Goal: Task Accomplishment & Management: Manage account settings

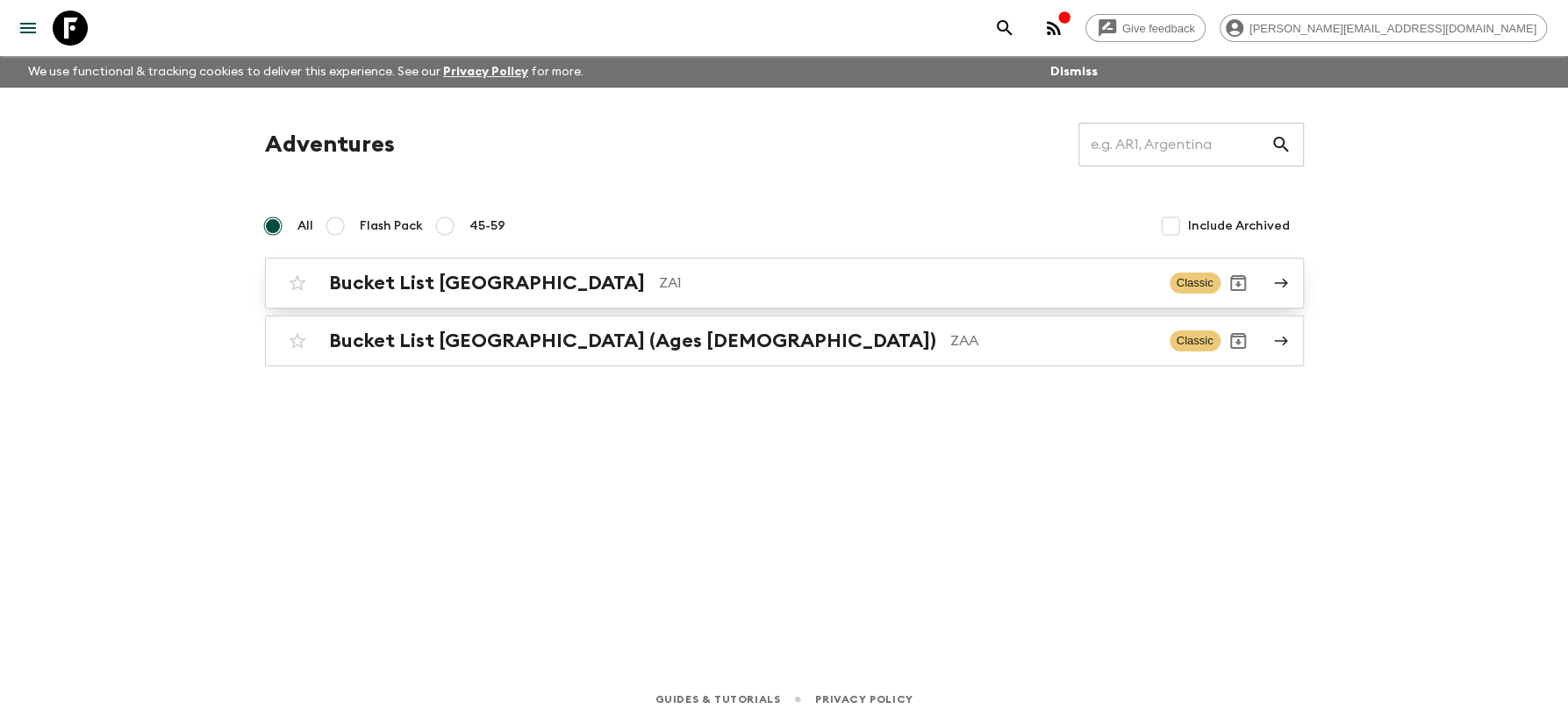
click at [412, 292] on h2 "Bucket List [GEOGRAPHIC_DATA]" at bounding box center [486, 283] width 316 height 23
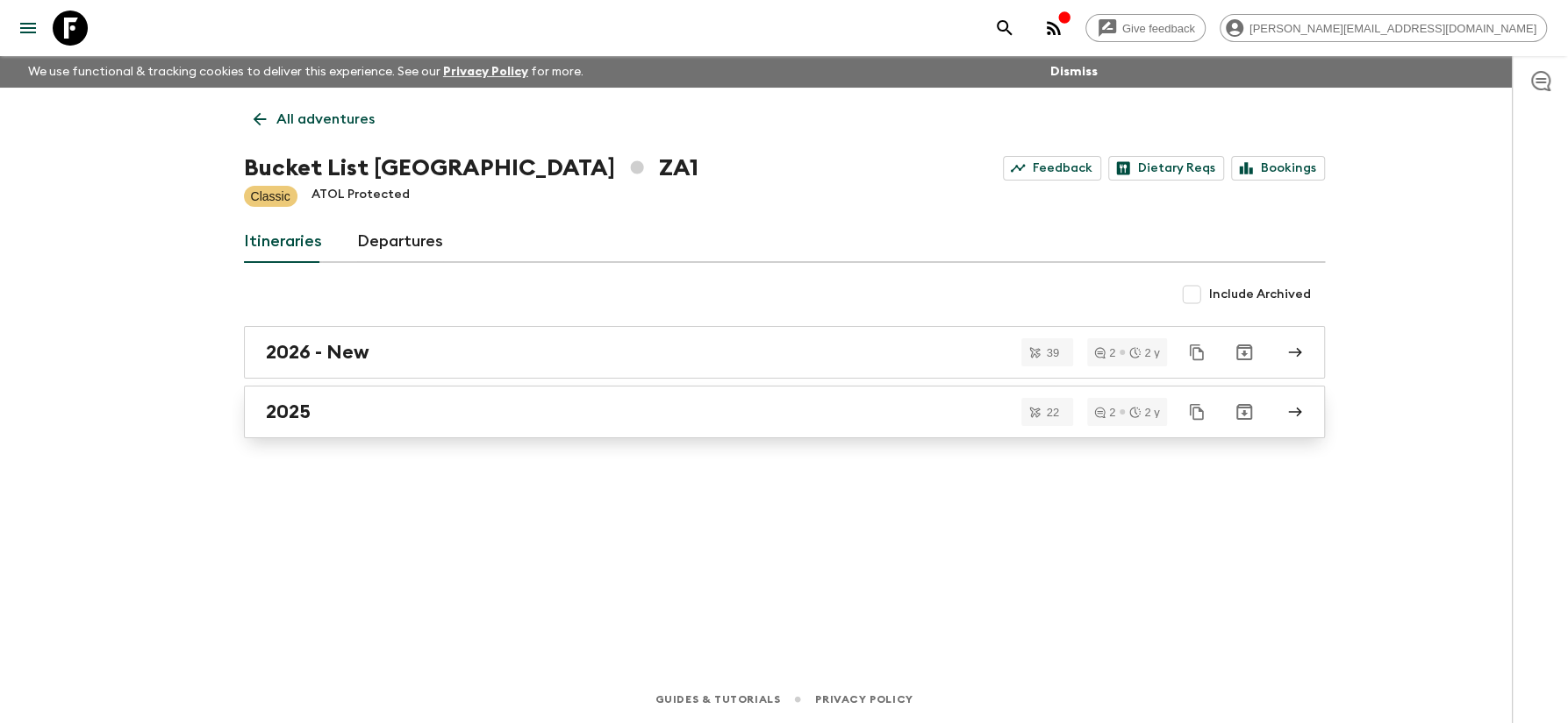
click at [322, 409] on div "2025" at bounding box center [767, 412] width 1004 height 23
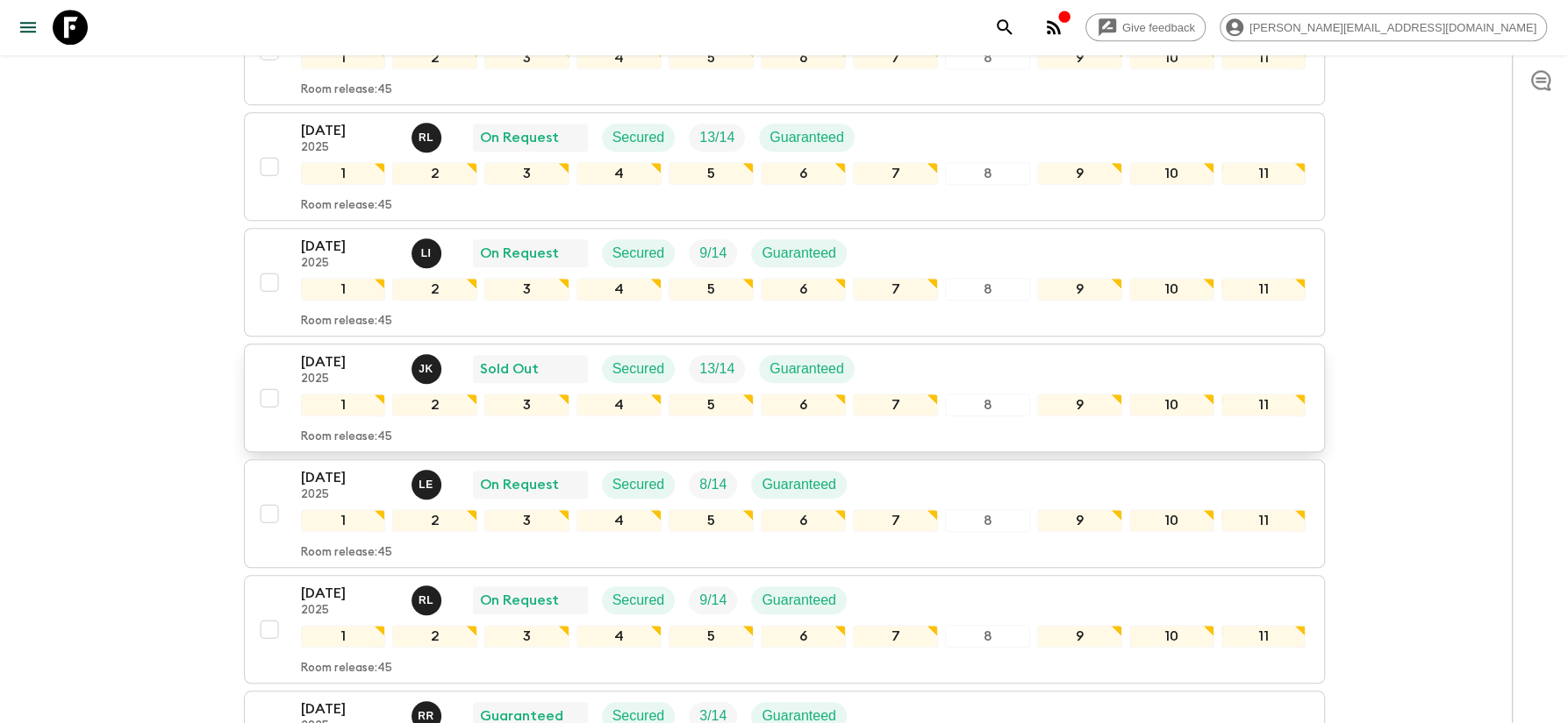
scroll to position [689, 0]
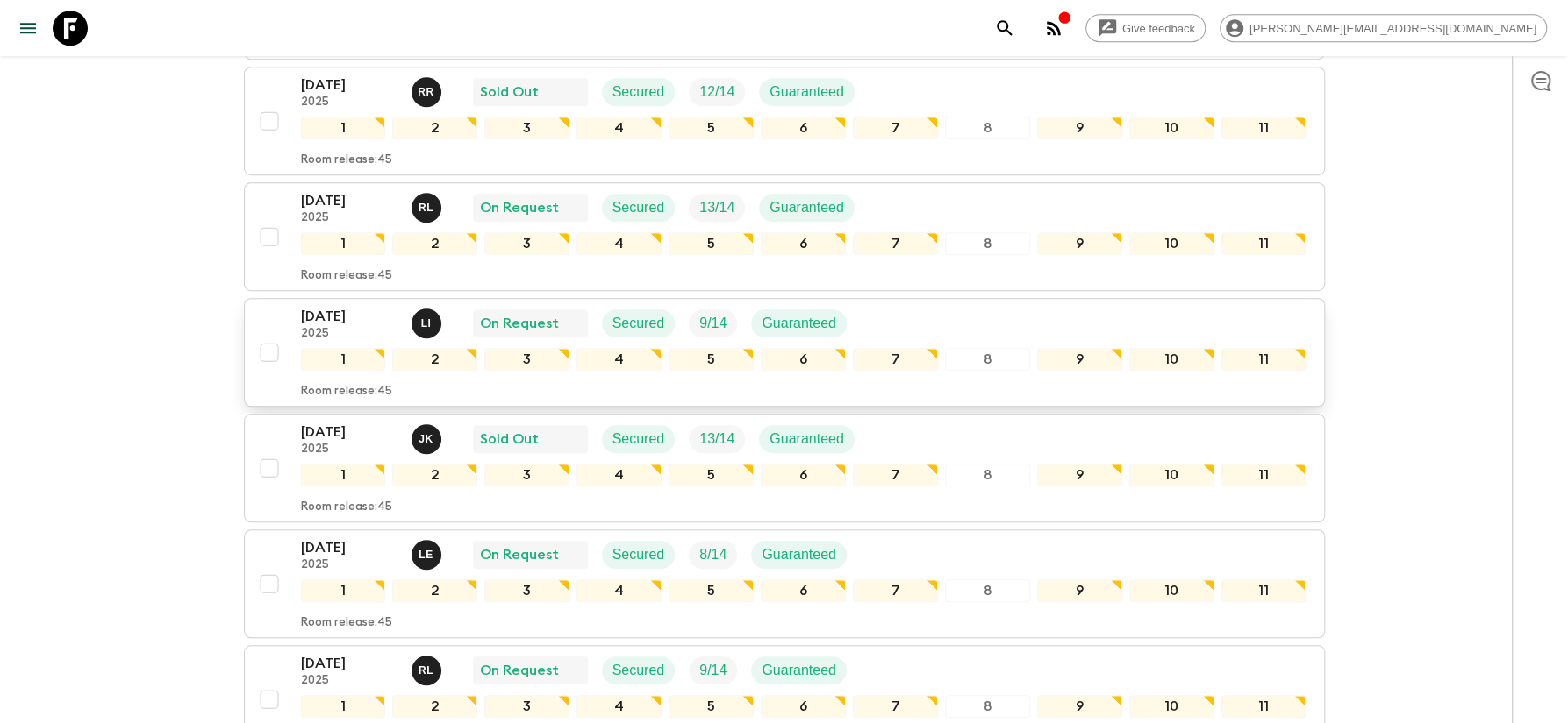
click at [318, 306] on p "[DATE]" at bounding box center [349, 316] width 96 height 21
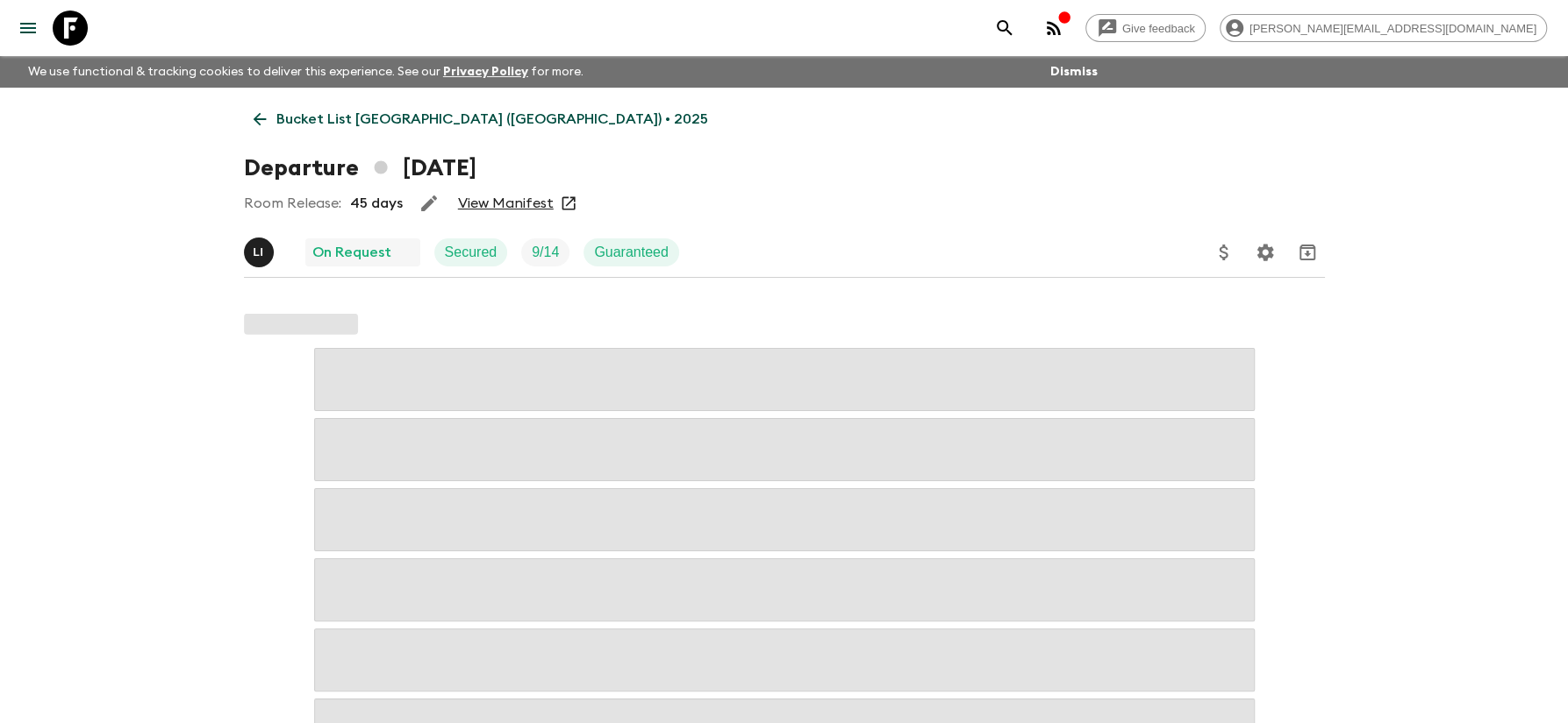
click at [494, 203] on link "View Manifest" at bounding box center [505, 203] width 95 height 17
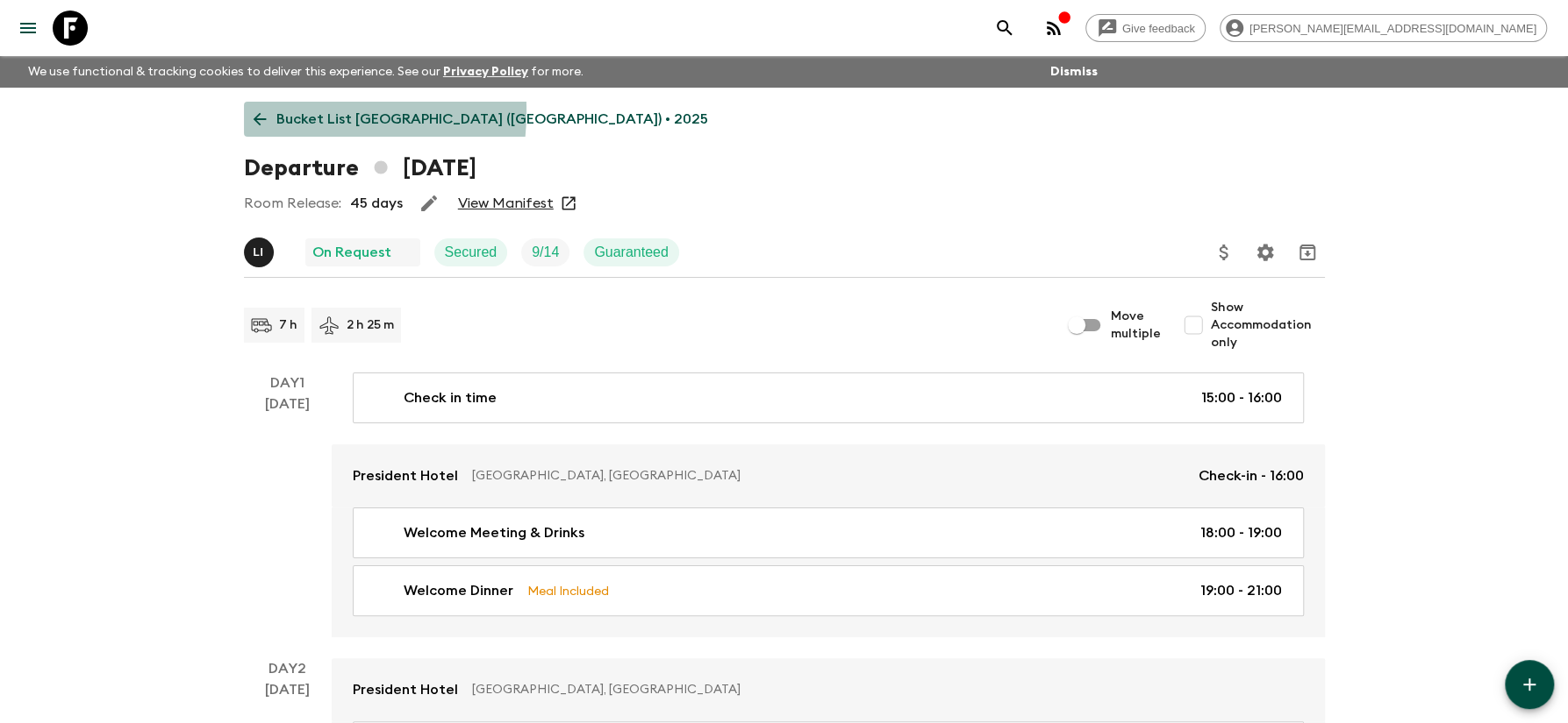
click at [280, 111] on p "Bucket List [GEOGRAPHIC_DATA] ([GEOGRAPHIC_DATA]) • 2025" at bounding box center [492, 119] width 432 height 21
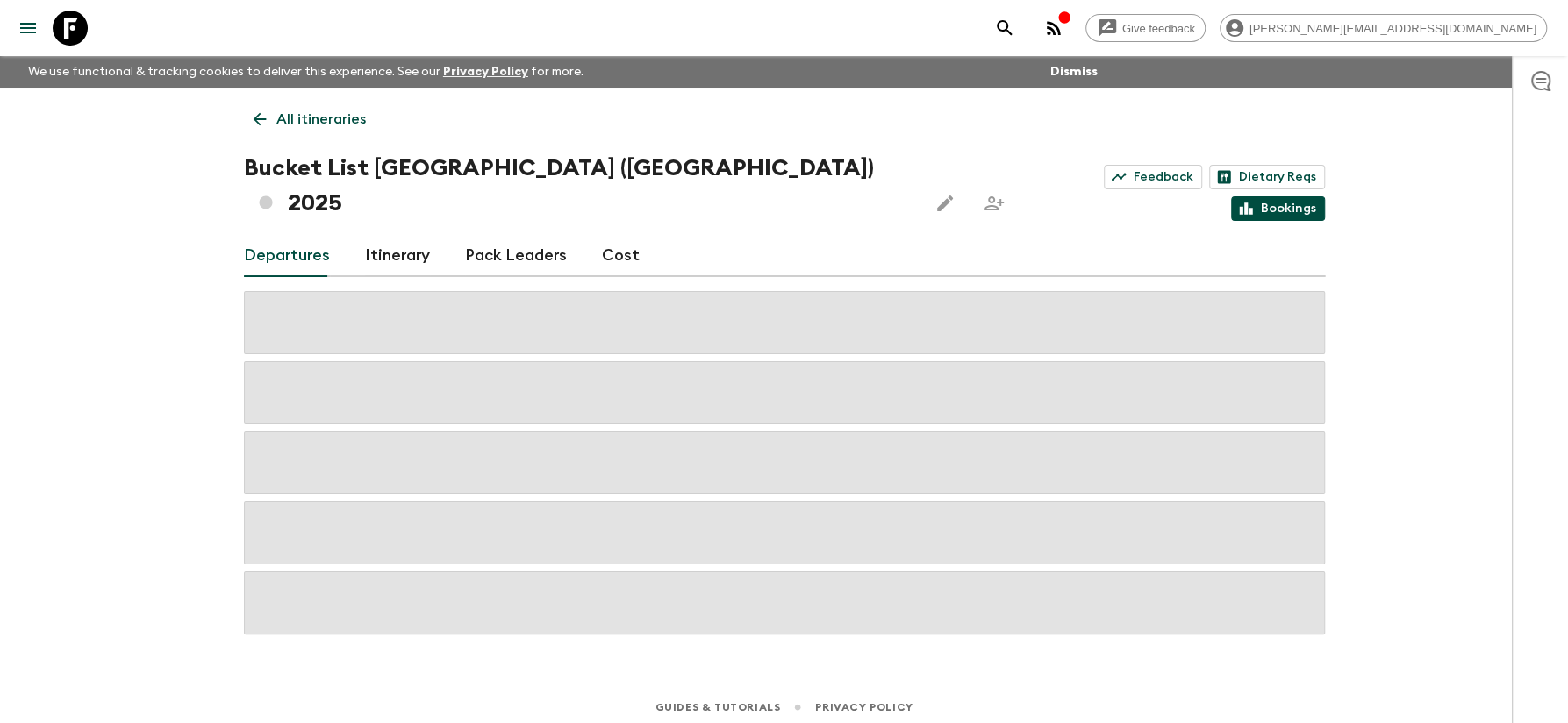
click at [1252, 201] on icon at bounding box center [1246, 209] width 16 height 16
